Goal: Information Seeking & Learning: Learn about a topic

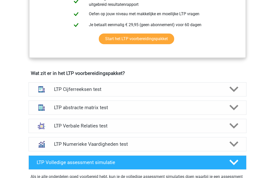
scroll to position [262, 0]
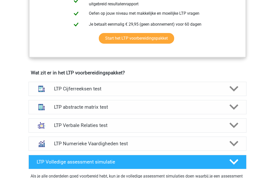
click at [232, 91] on icon at bounding box center [233, 88] width 9 height 9
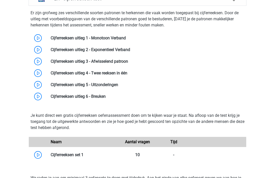
scroll to position [351, 0]
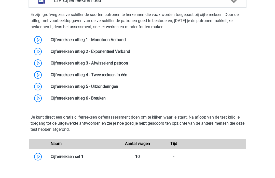
click at [126, 40] on link at bounding box center [126, 39] width 0 height 5
click at [130, 51] on link at bounding box center [130, 51] width 0 height 5
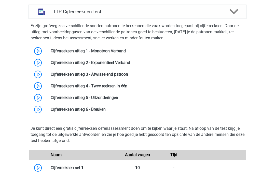
scroll to position [339, 0]
click at [128, 77] on link at bounding box center [128, 74] width 0 height 5
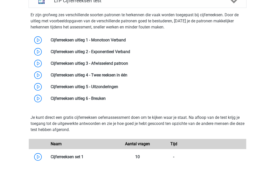
scroll to position [350, 0]
click at [128, 63] on link at bounding box center [128, 63] width 0 height 5
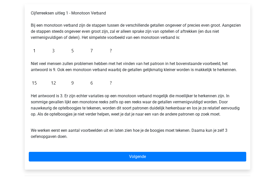
scroll to position [83, 0]
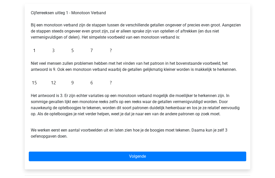
click at [136, 157] on link "Volgende" at bounding box center [137, 157] width 217 height 10
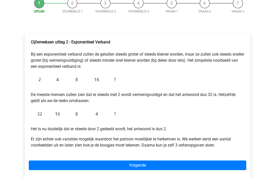
scroll to position [54, 0]
click at [140, 168] on link "Volgende" at bounding box center [137, 166] width 217 height 10
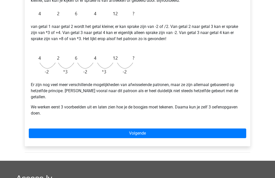
scroll to position [115, 0]
click at [121, 129] on link "Volgende" at bounding box center [137, 134] width 217 height 10
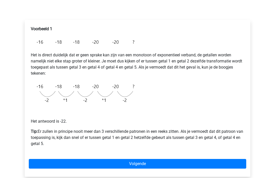
scroll to position [68, 0]
click at [142, 164] on link "Volgende" at bounding box center [137, 164] width 217 height 10
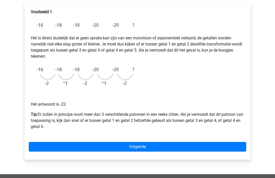
click at [135, 146] on link "Volgende" at bounding box center [137, 148] width 217 height 10
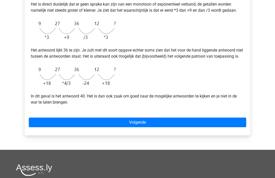
scroll to position [122, 0]
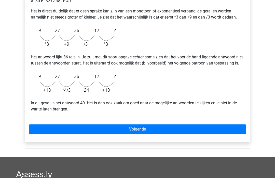
click at [136, 135] on link "Volgende" at bounding box center [137, 130] width 217 height 10
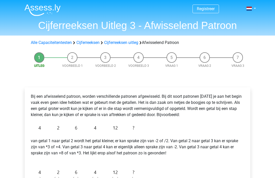
scroll to position [132, 0]
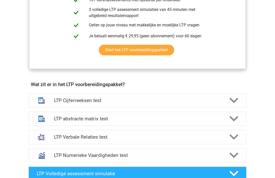
scroll to position [251, 0]
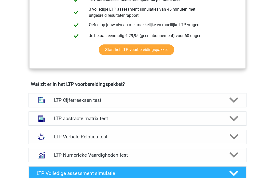
click at [230, 102] on icon at bounding box center [233, 100] width 9 height 9
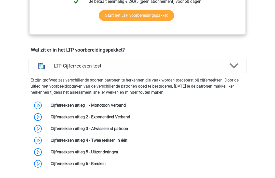
scroll to position [285, 0]
click at [127, 141] on link at bounding box center [127, 140] width 0 height 5
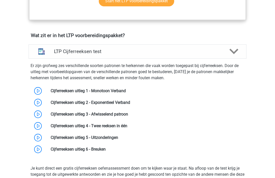
scroll to position [299, 0]
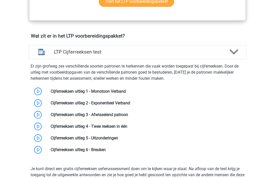
click at [106, 151] on link at bounding box center [106, 150] width 0 height 5
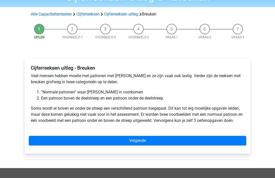
scroll to position [28, 0]
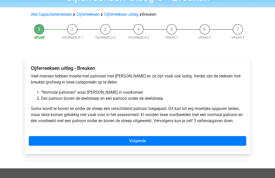
click at [48, 145] on link "Volgende" at bounding box center [137, 141] width 217 height 10
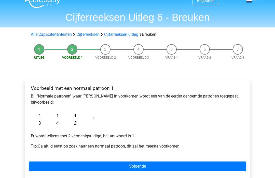
scroll to position [7, 0]
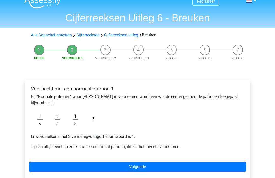
click at [141, 167] on link "Volgende" at bounding box center [137, 168] width 217 height 10
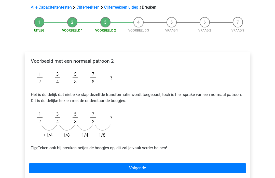
scroll to position [35, 0]
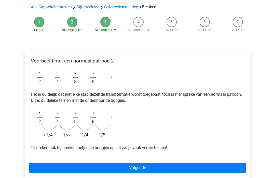
click at [40, 167] on link "Volgende" at bounding box center [137, 169] width 217 height 10
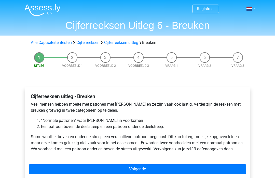
scroll to position [45, 0]
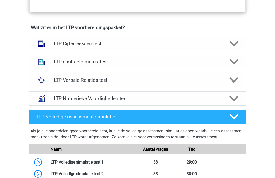
scroll to position [305, 0]
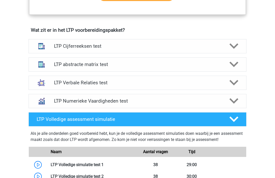
click at [233, 67] on polygon at bounding box center [233, 65] width 9 height 6
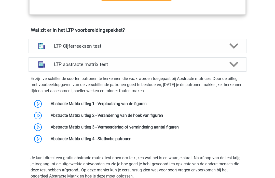
click at [147, 105] on link at bounding box center [147, 104] width 0 height 5
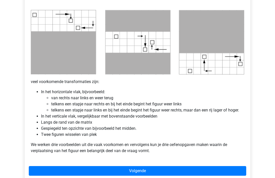
scroll to position [255, 0]
click at [141, 169] on link "Volgende" at bounding box center [137, 171] width 217 height 10
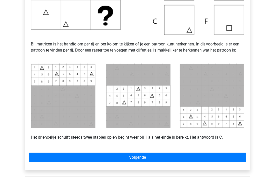
scroll to position [200, 0]
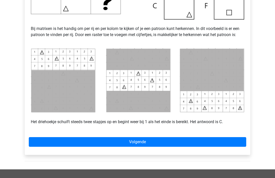
click at [136, 143] on link "Volgende" at bounding box center [137, 143] width 217 height 10
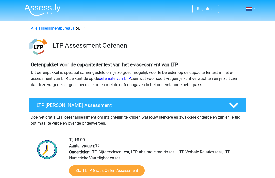
scroll to position [305, 0]
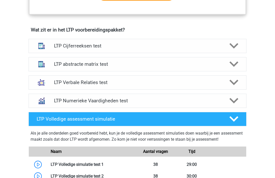
click at [233, 86] on icon at bounding box center [233, 82] width 9 height 9
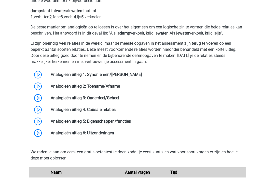
scroll to position [407, 0]
click at [142, 76] on link at bounding box center [142, 75] width 0 height 5
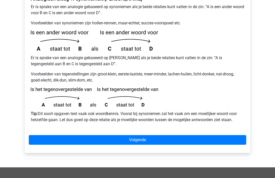
scroll to position [113, 0]
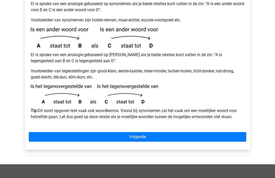
click at [137, 132] on link "Volgende" at bounding box center [137, 137] width 217 height 10
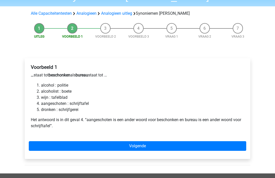
scroll to position [44, 0]
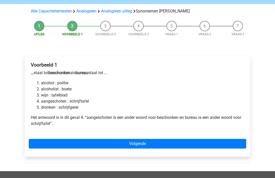
click at [138, 139] on link "Volgende" at bounding box center [137, 144] width 217 height 10
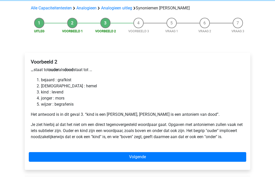
scroll to position [51, 0]
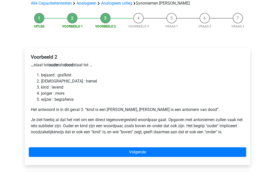
click at [141, 148] on link "Volgende" at bounding box center [137, 153] width 217 height 10
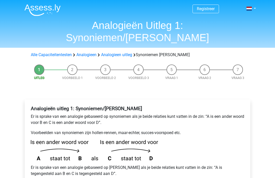
scroll to position [130, 0]
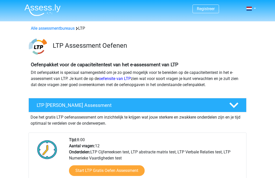
scroll to position [424, 0]
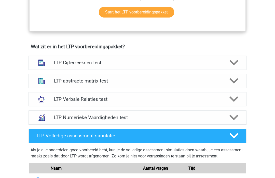
scroll to position [288, 0]
click at [231, 101] on icon at bounding box center [233, 99] width 9 height 9
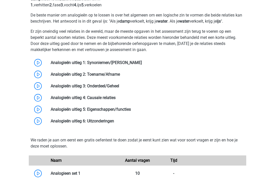
scroll to position [419, 0]
click at [120, 76] on link at bounding box center [120, 74] width 0 height 5
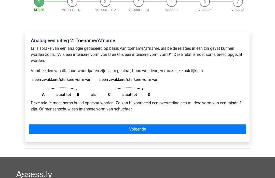
scroll to position [61, 0]
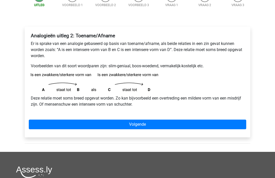
click at [141, 125] on link "Volgende" at bounding box center [137, 125] width 217 height 10
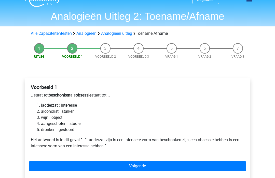
scroll to position [9, 0]
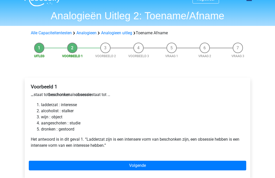
click at [142, 164] on link "Volgende" at bounding box center [137, 166] width 217 height 10
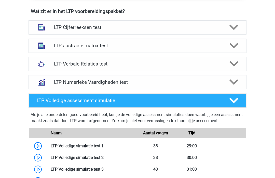
scroll to position [320, 0]
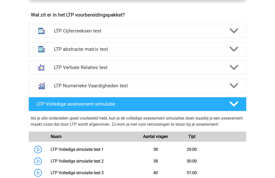
click at [233, 69] on polygon at bounding box center [233, 68] width 9 height 6
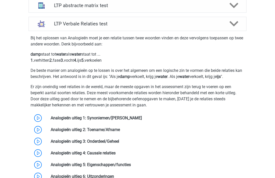
scroll to position [368, 0]
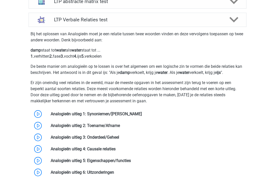
click at [119, 139] on link at bounding box center [119, 137] width 0 height 5
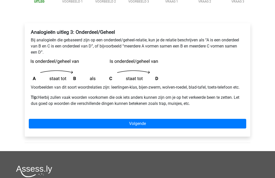
scroll to position [71, 0]
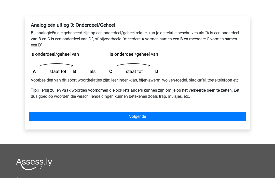
click at [140, 118] on link "Volgende" at bounding box center [137, 117] width 217 height 10
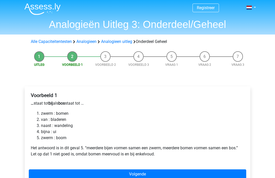
scroll to position [1, 0]
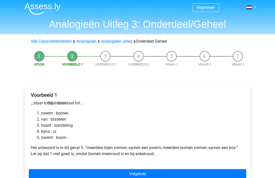
click at [141, 172] on link "Volgende" at bounding box center [137, 175] width 217 height 10
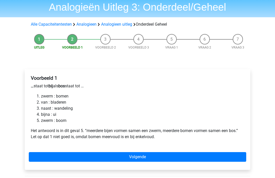
scroll to position [0, 0]
